Goal: Browse casually

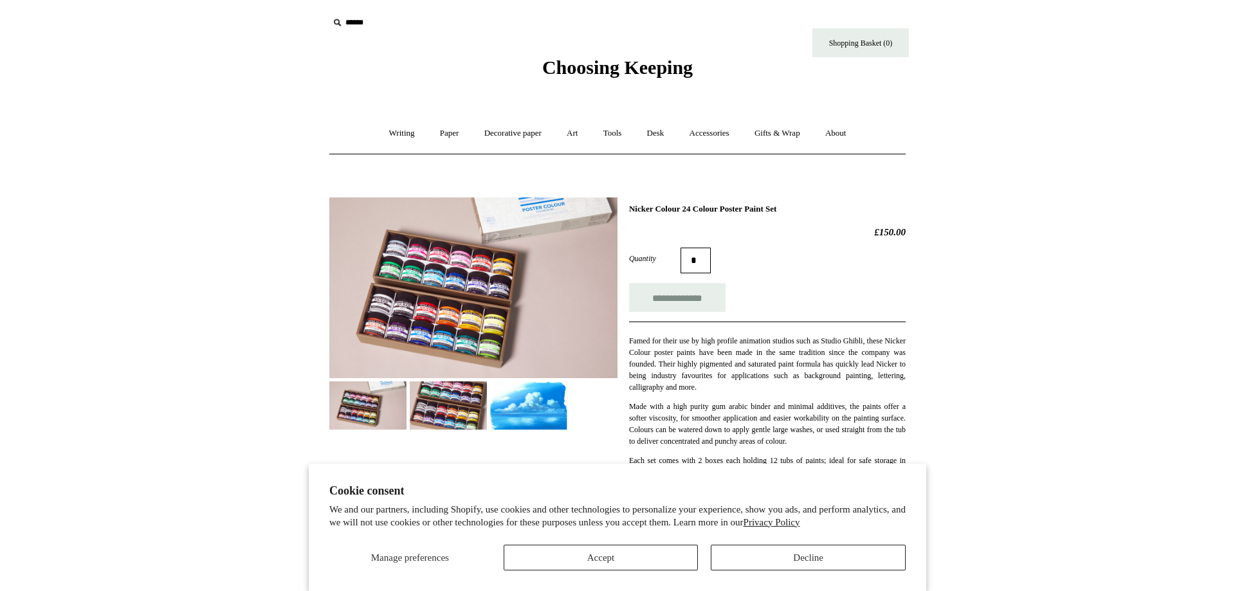
click at [502, 306] on img at bounding box center [473, 287] width 288 height 181
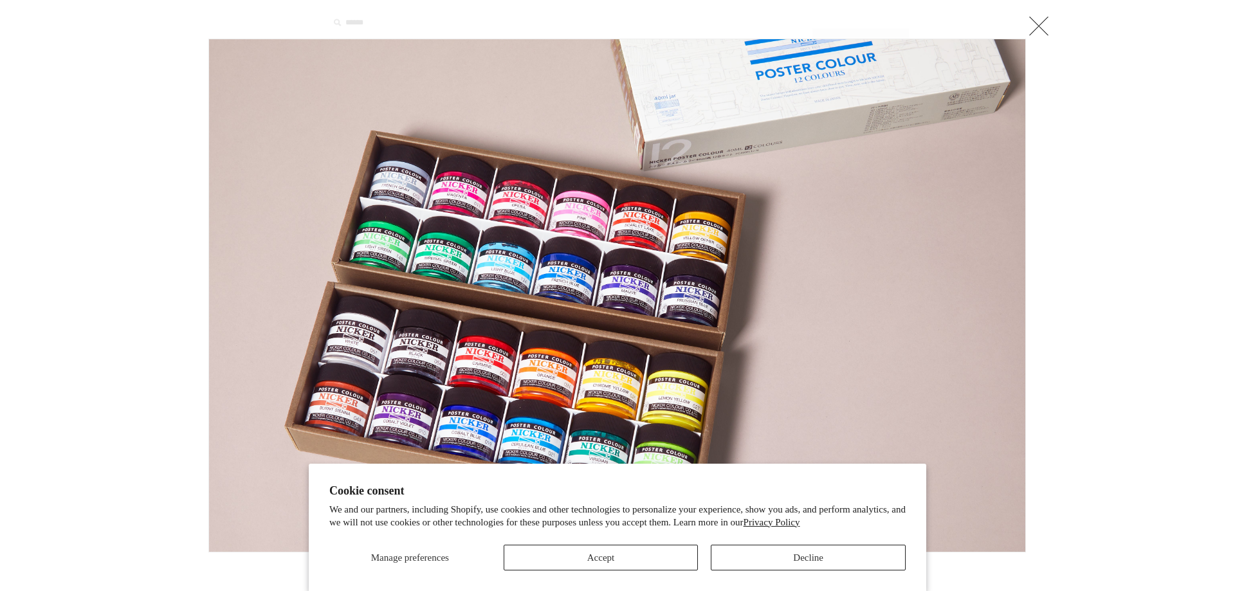
click at [635, 293] on img at bounding box center [617, 295] width 816 height 513
click at [1030, 27] on link at bounding box center [1039, 26] width 26 height 26
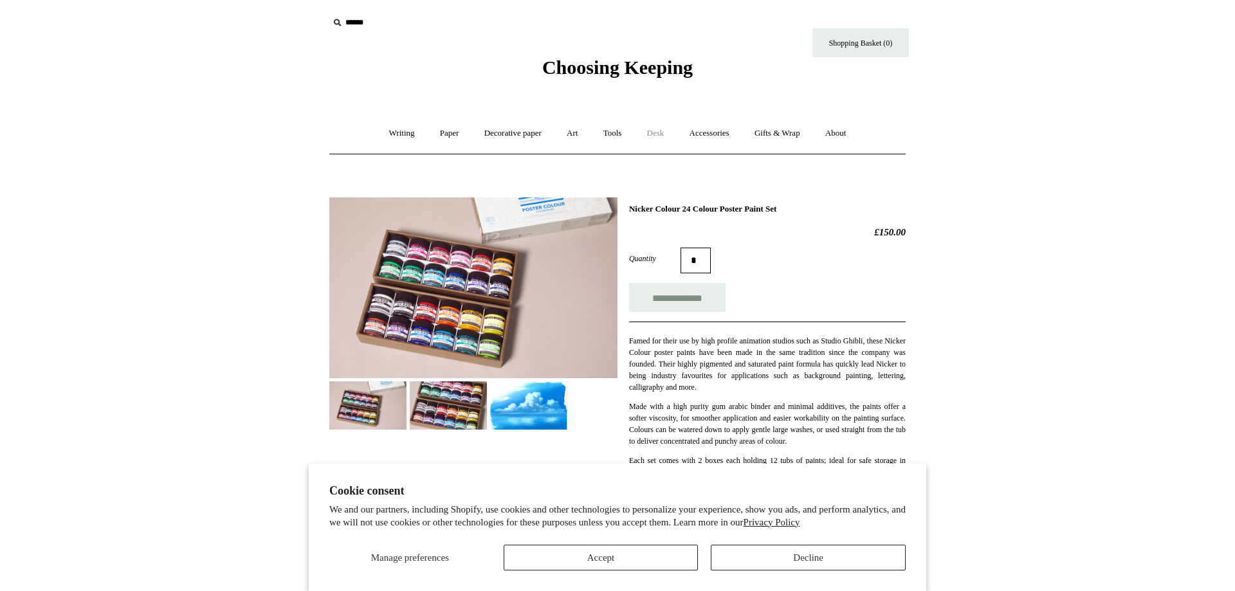
click at [661, 130] on link "Desk +" at bounding box center [655, 133] width 41 height 34
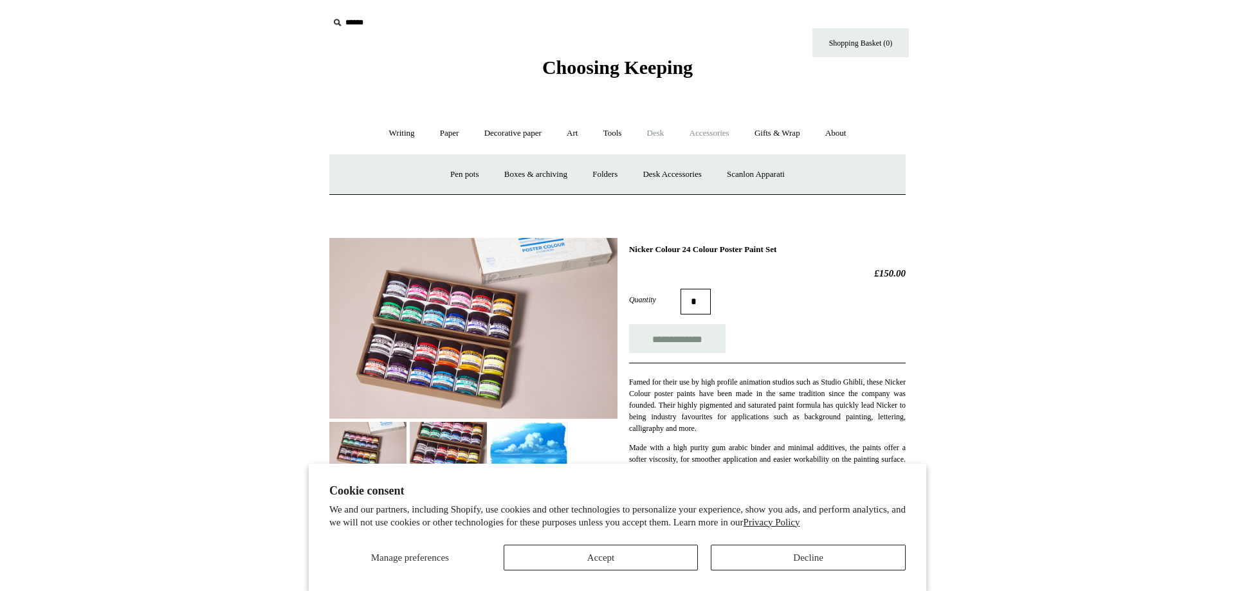
click at [682, 128] on link "Accessories +" at bounding box center [709, 133] width 63 height 34
click at [648, 134] on link "Desk +" at bounding box center [655, 133] width 41 height 34
click at [707, 130] on link "Accessories +" at bounding box center [709, 133] width 63 height 34
click at [664, 133] on link "Desk +" at bounding box center [655, 133] width 41 height 34
click at [612, 131] on link "Tools +" at bounding box center [613, 133] width 42 height 34
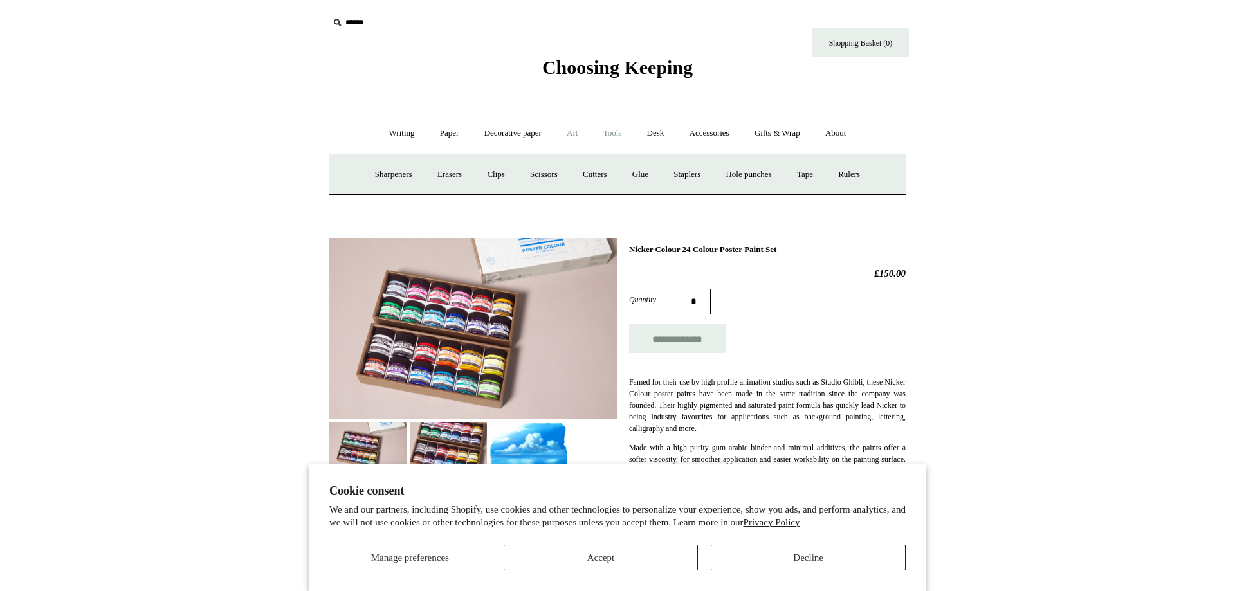
click at [571, 130] on link "Art +" at bounding box center [572, 133] width 34 height 34
click at [419, 178] on link "Watercolour & Paint" at bounding box center [382, 175] width 92 height 34
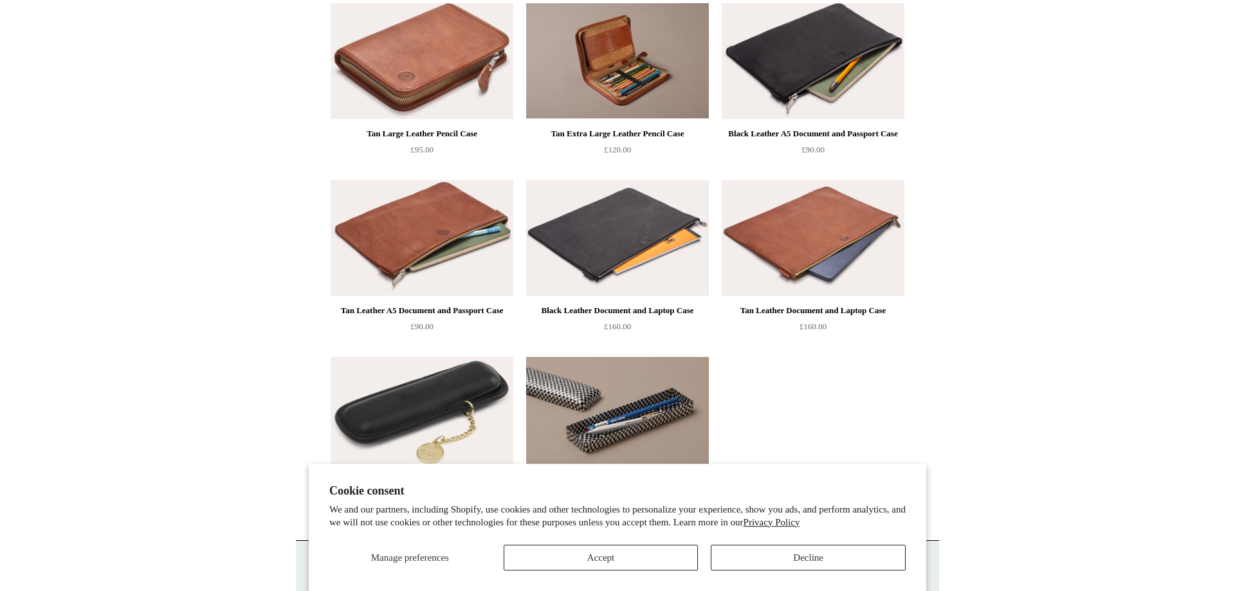
scroll to position [1113, 0]
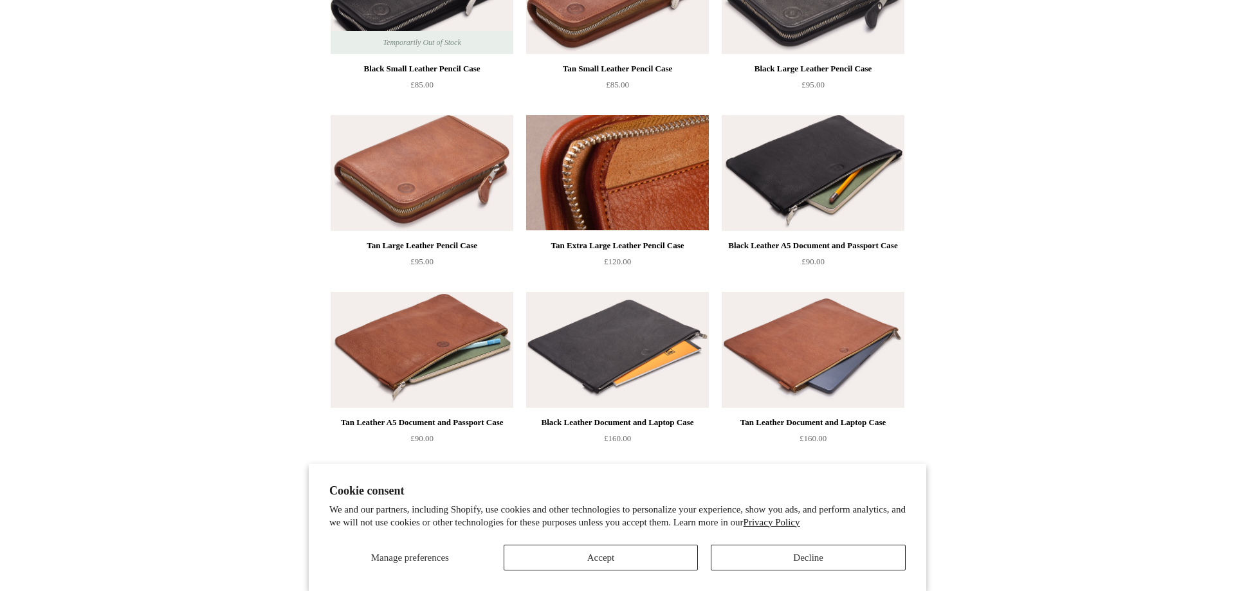
click at [574, 149] on img at bounding box center [617, 173] width 183 height 116
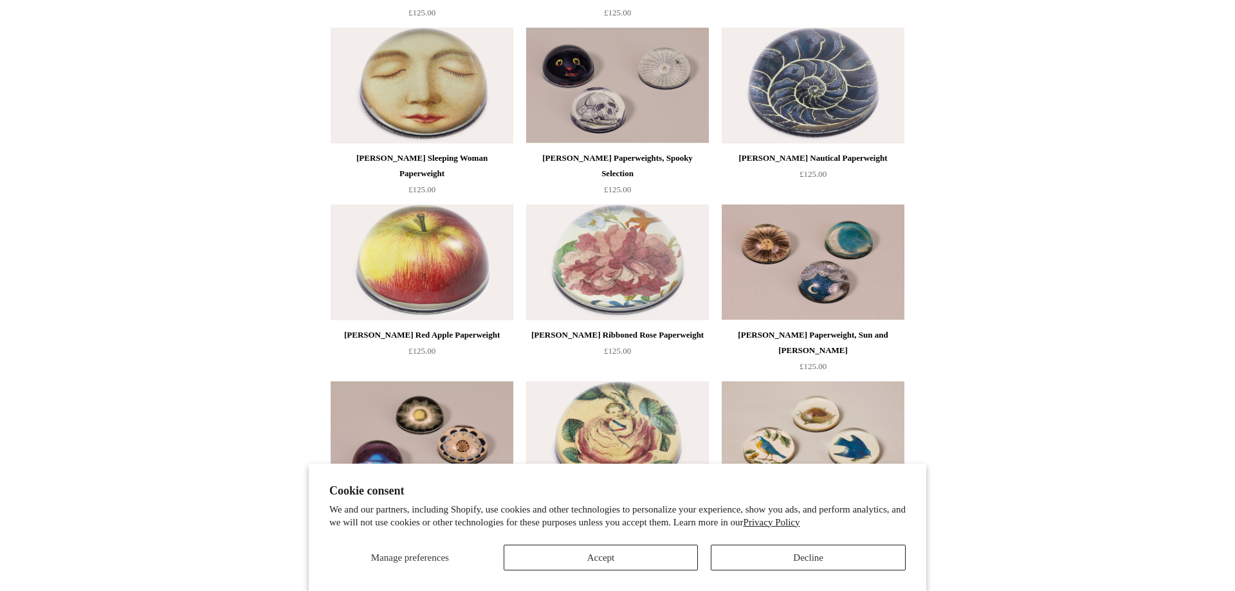
scroll to position [1706, 0]
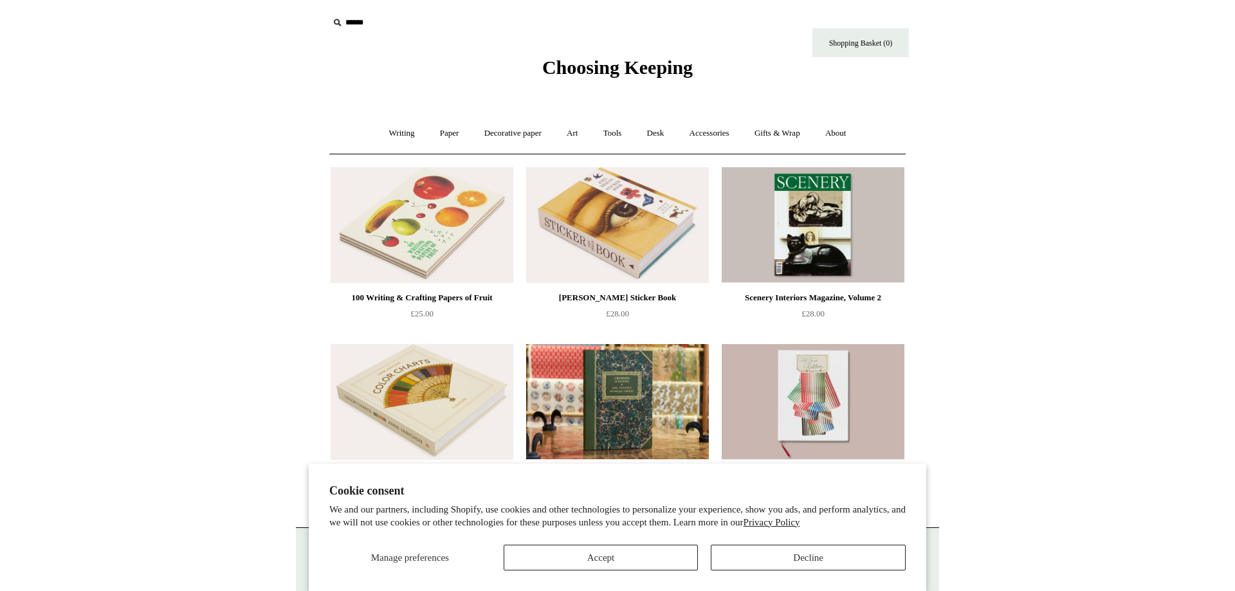
scroll to position [138, 0]
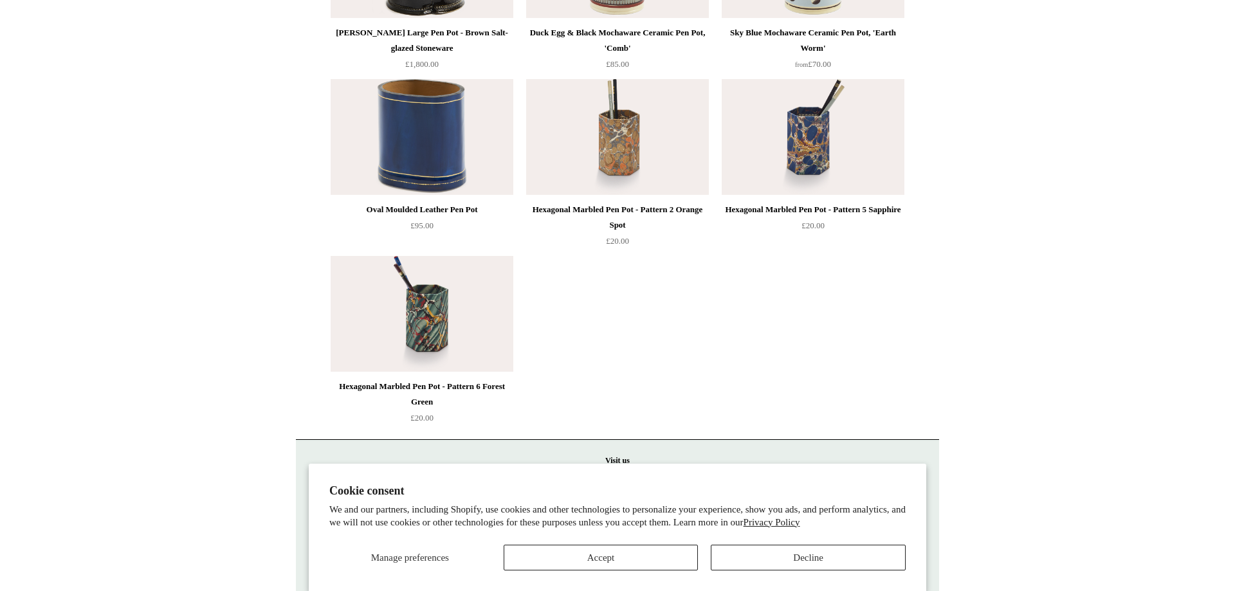
scroll to position [2083, 0]
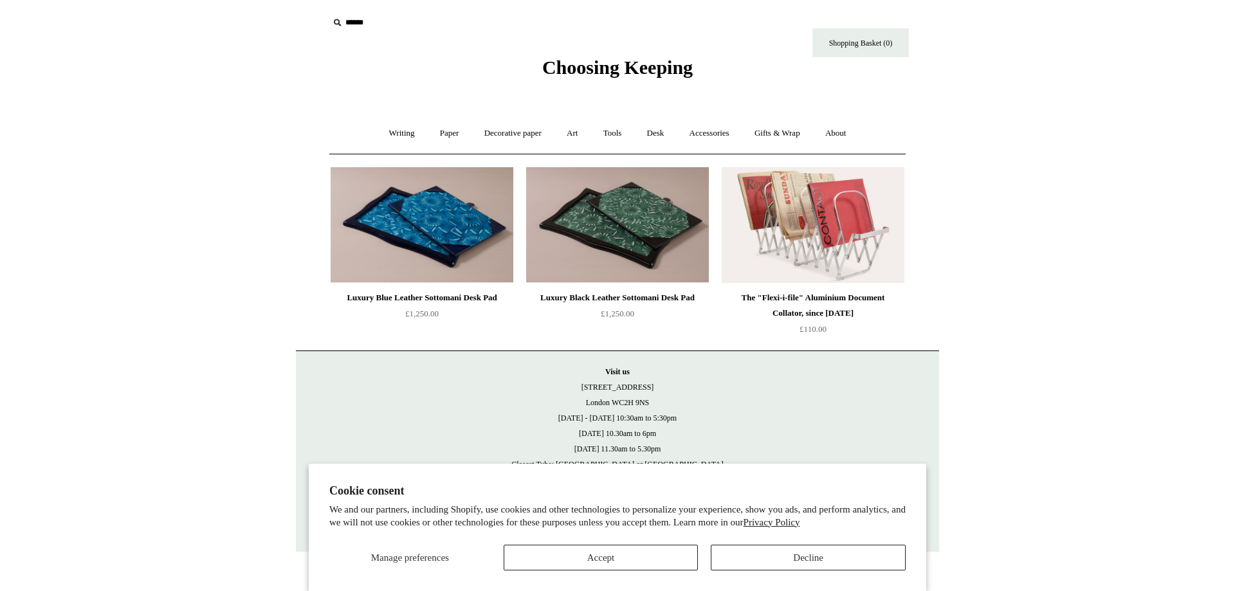
click at [851, 238] on img at bounding box center [813, 225] width 183 height 116
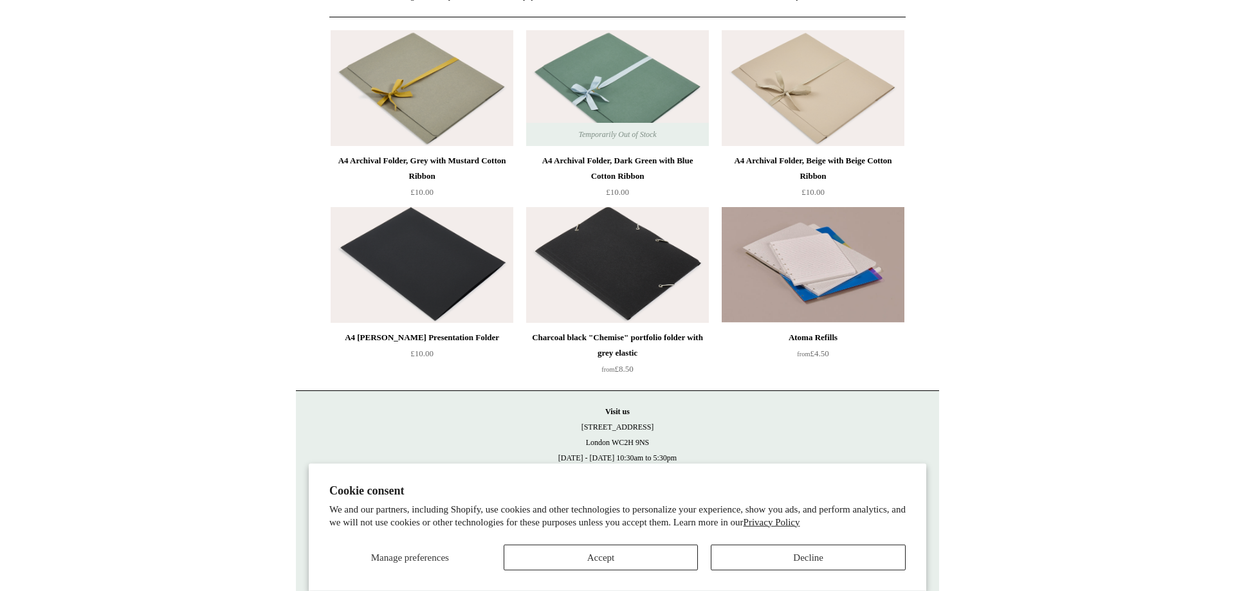
scroll to position [138, 0]
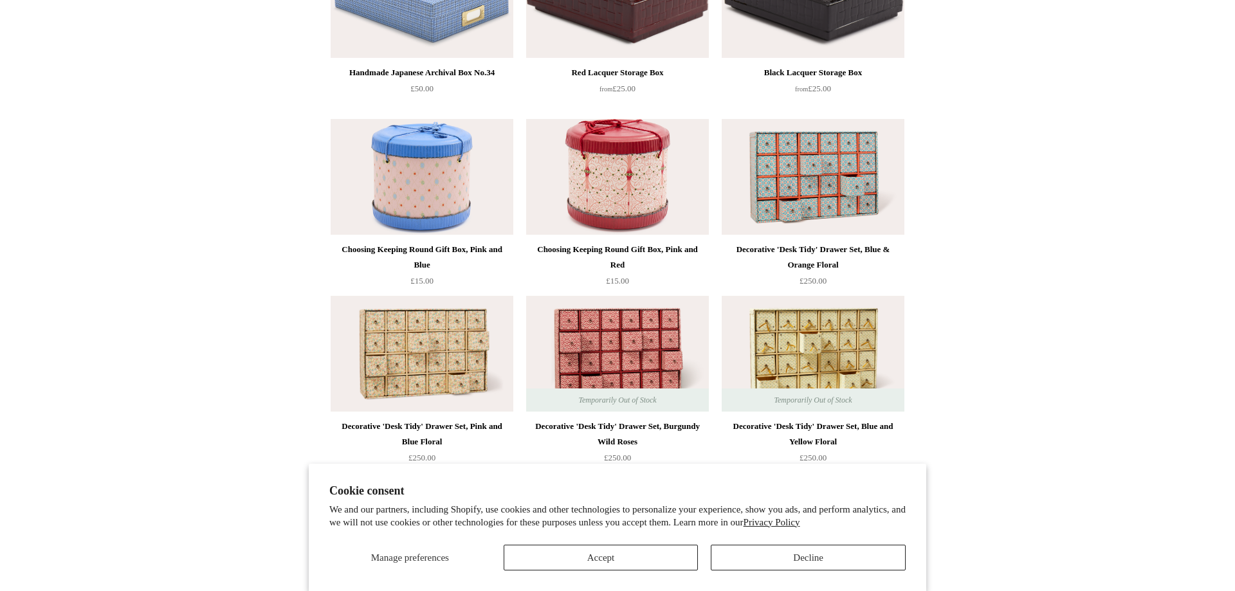
scroll to position [1903, 0]
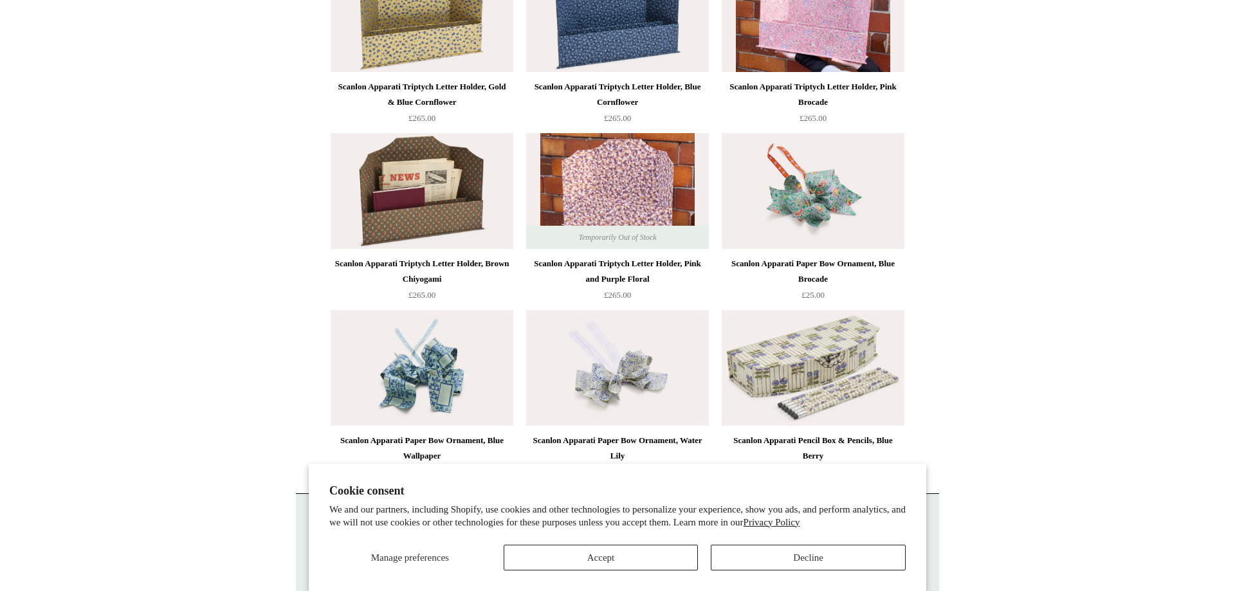
scroll to position [1022, 0]
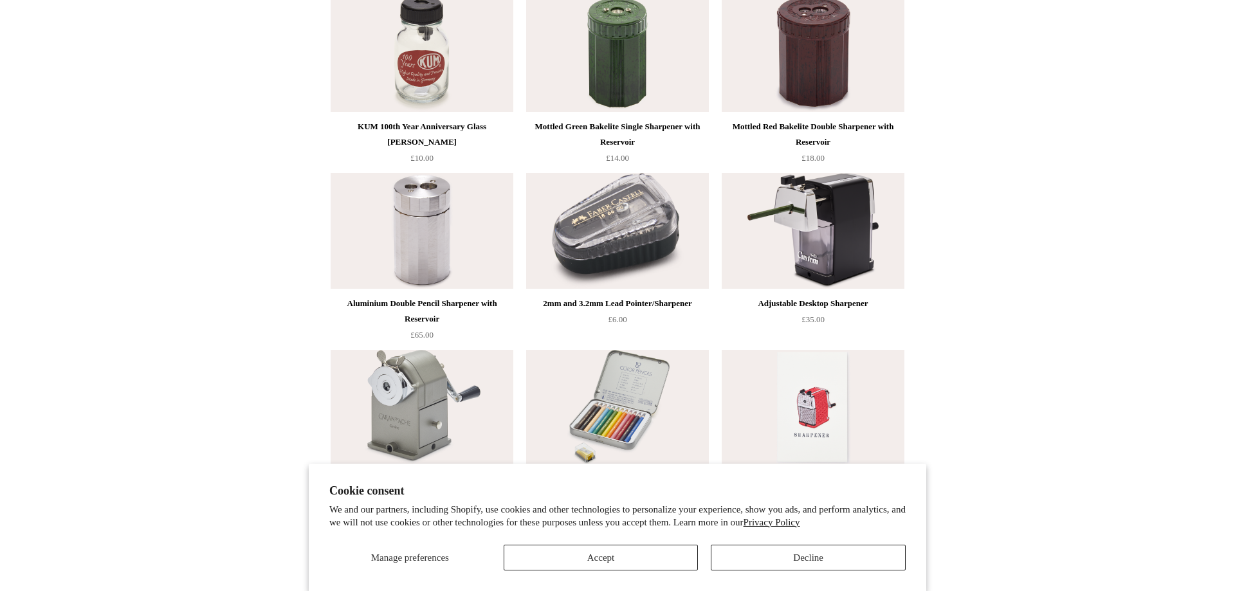
scroll to position [787, 0]
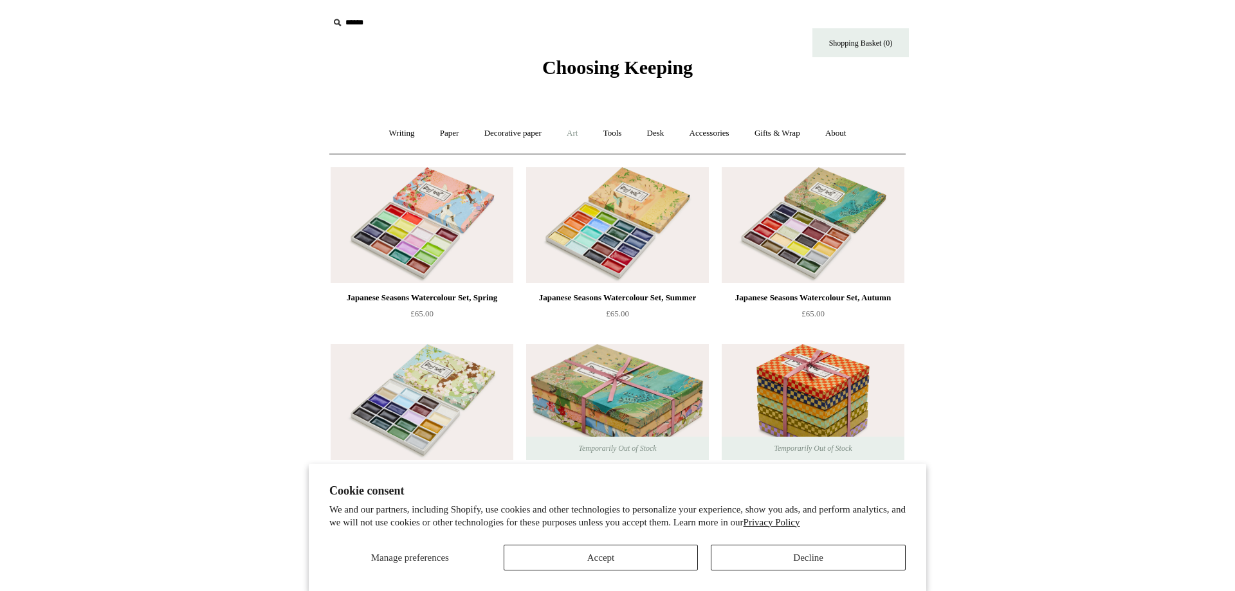
click at [576, 140] on link "Art +" at bounding box center [572, 133] width 34 height 34
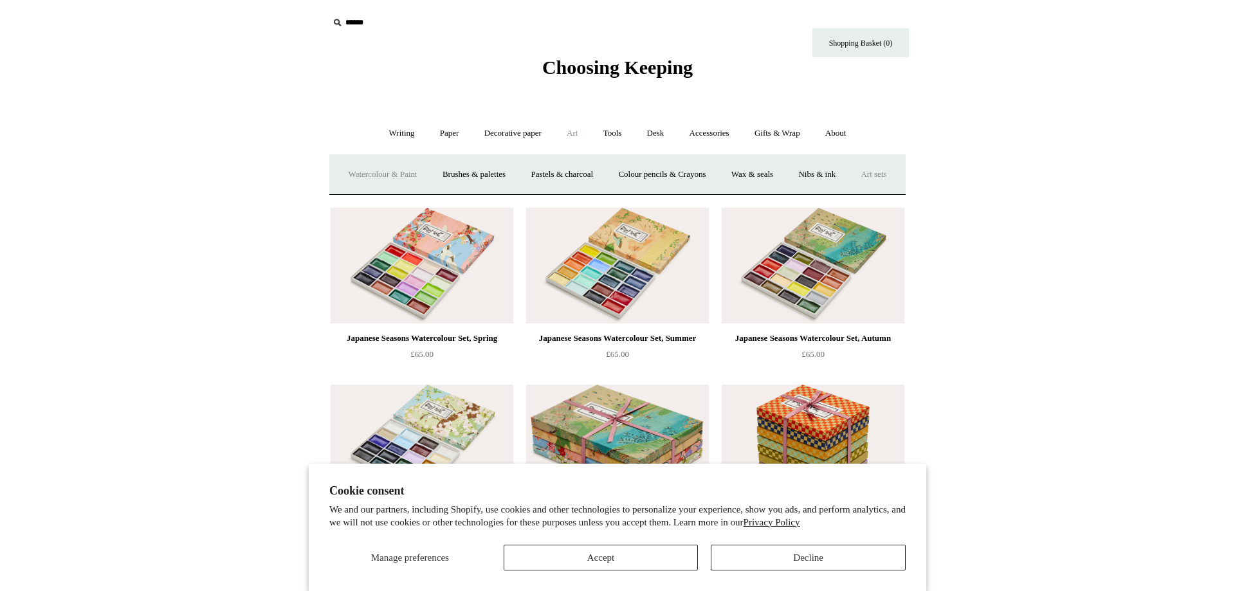
click at [849, 192] on link "Art sets" at bounding box center [873, 175] width 49 height 34
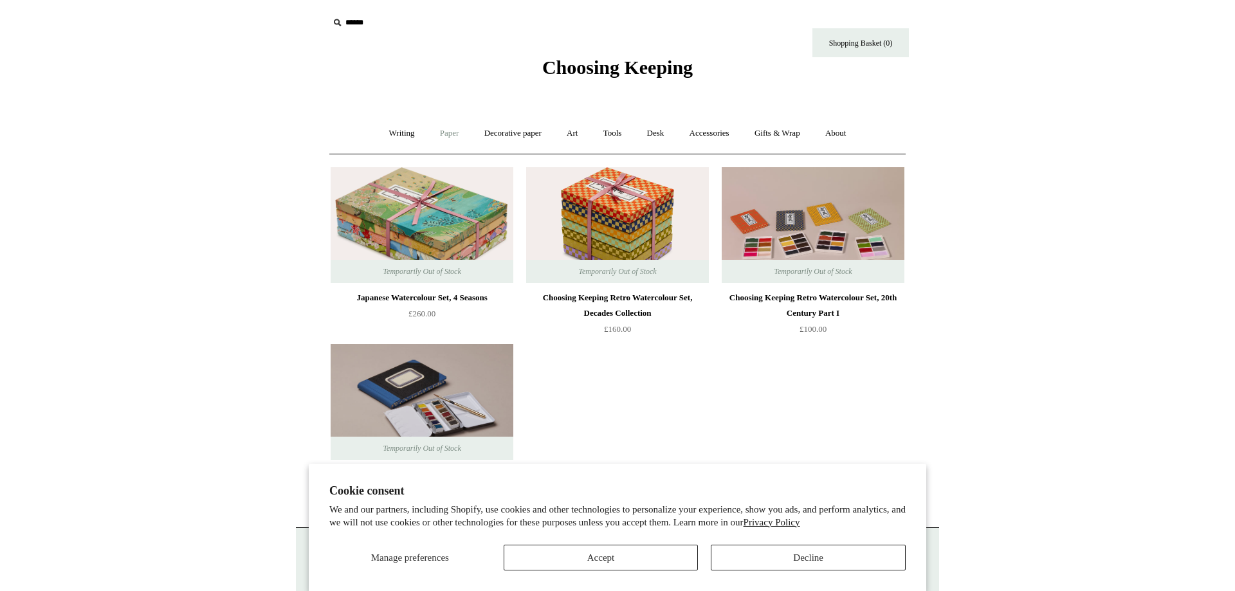
click at [449, 139] on link "Paper +" at bounding box center [449, 133] width 42 height 34
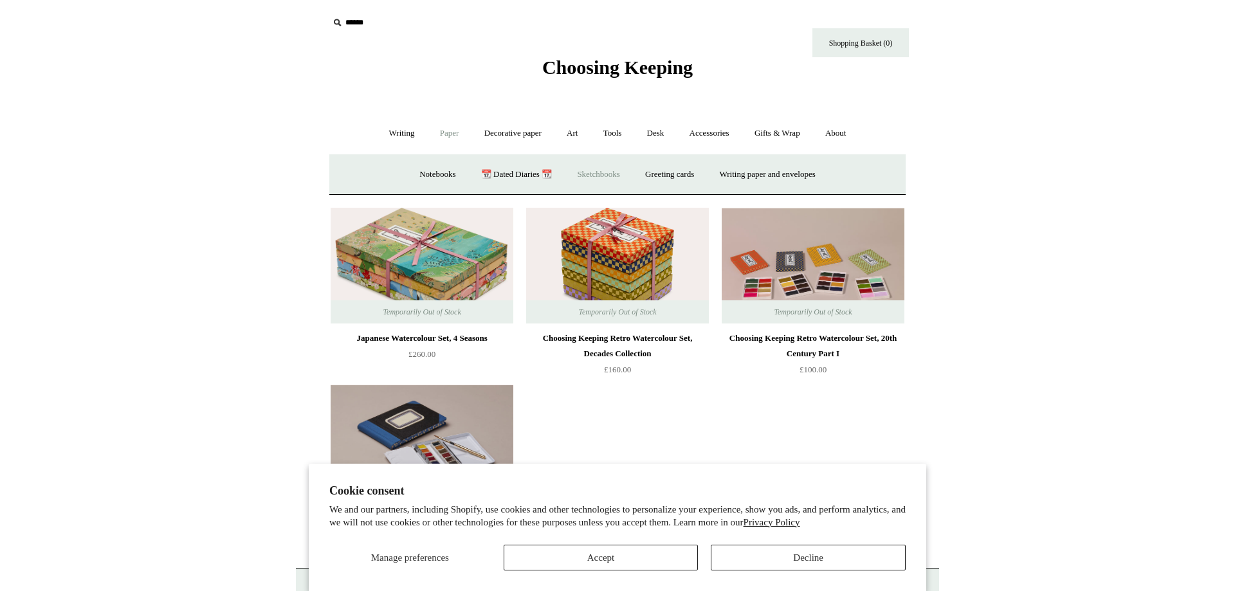
click at [604, 170] on link "Sketchbooks +" at bounding box center [598, 175] width 66 height 34
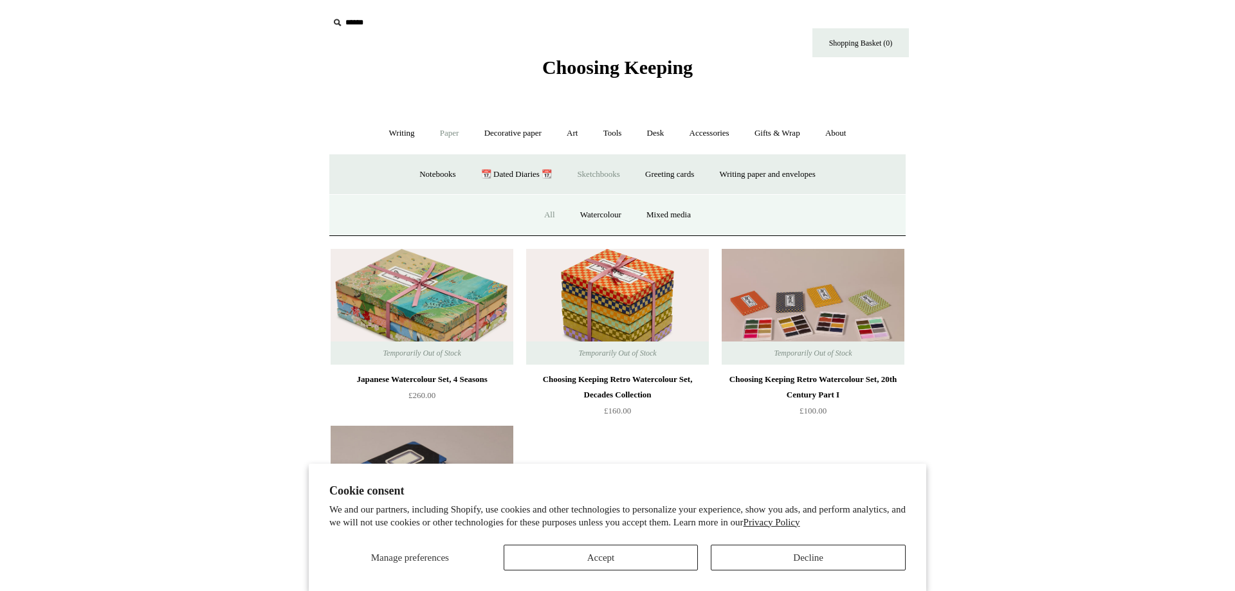
click at [542, 210] on link "All" at bounding box center [550, 215] width 34 height 34
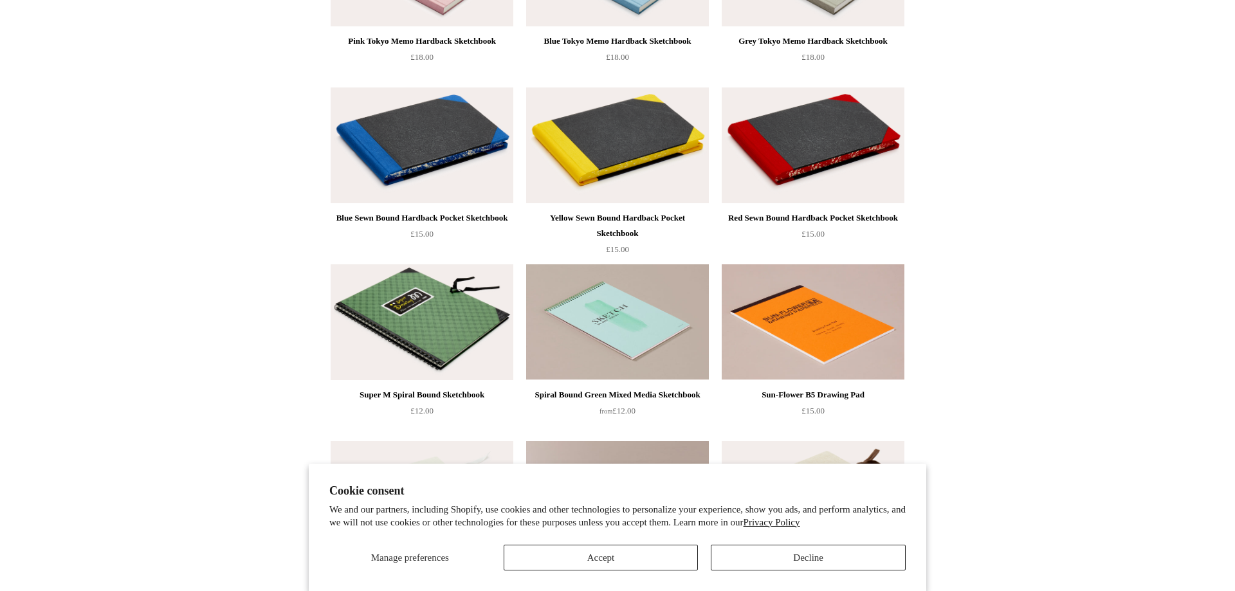
scroll to position [1050, 0]
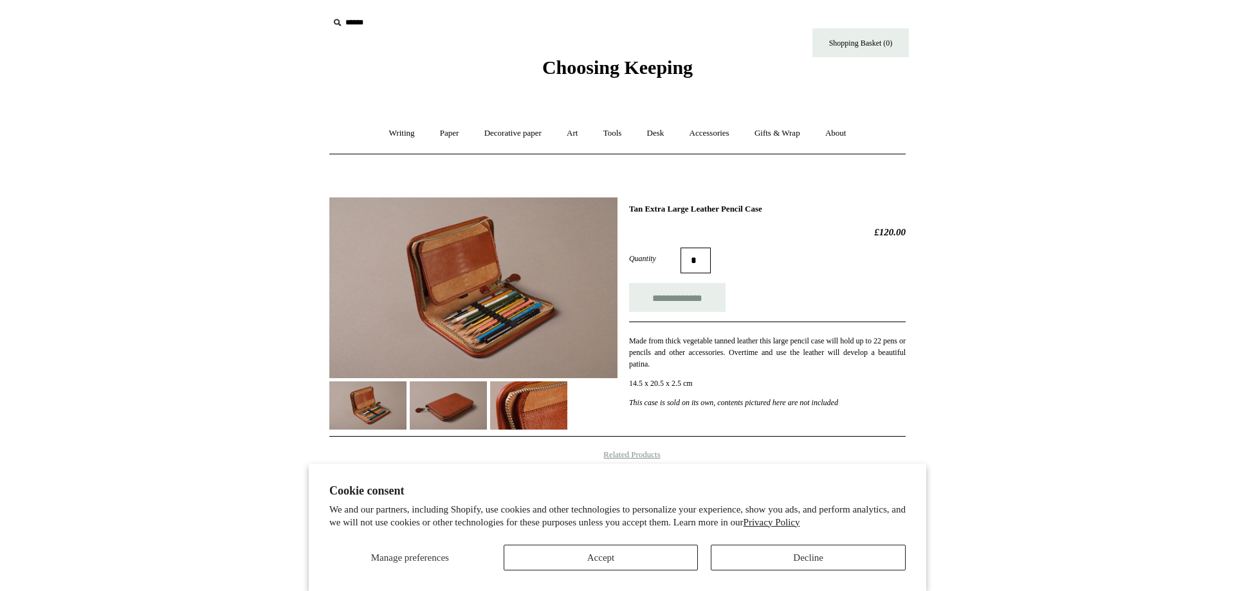
click at [432, 399] on img at bounding box center [448, 405] width 77 height 48
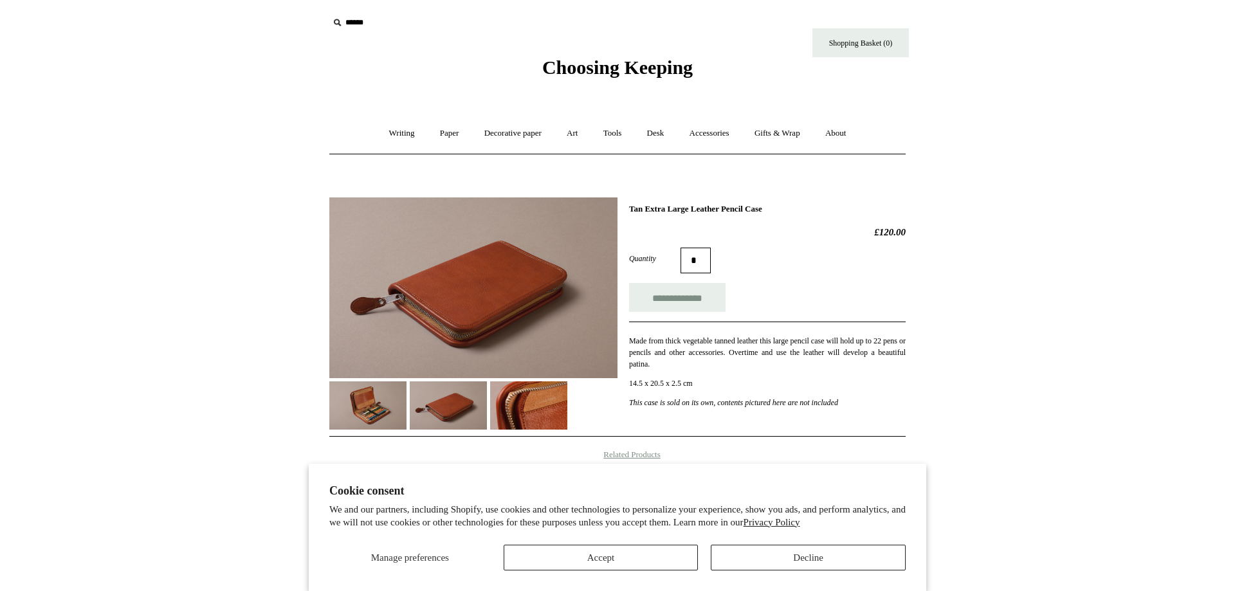
click at [363, 380] on div at bounding box center [473, 309] width 288 height 242
click at [366, 389] on img at bounding box center [367, 405] width 77 height 48
